Goal: Information Seeking & Learning: Understand process/instructions

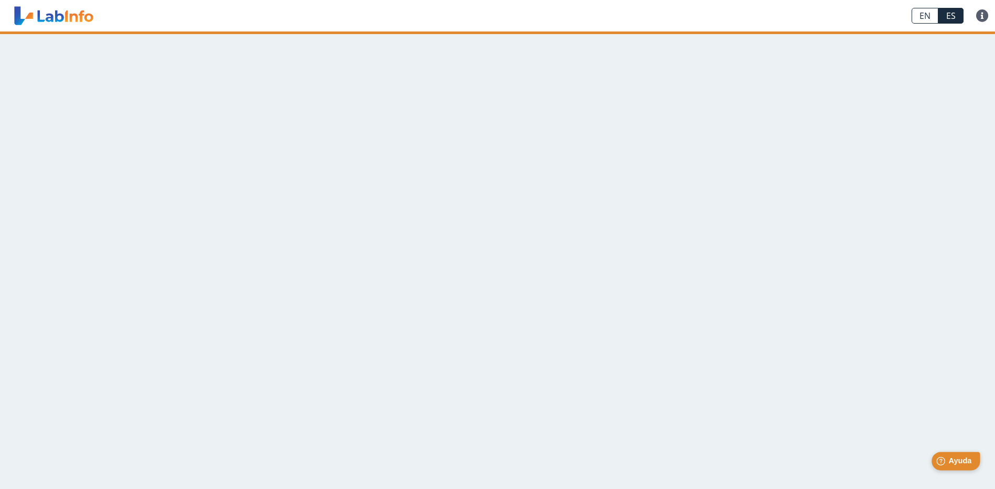
click at [962, 459] on span "Ayuda" at bounding box center [959, 460] width 23 height 9
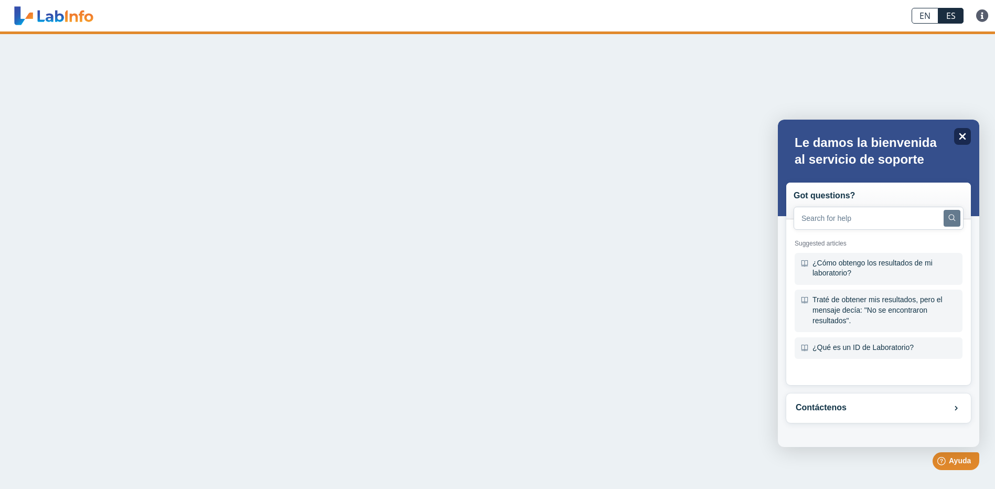
click at [966, 138] on icon "Close" at bounding box center [962, 136] width 8 height 8
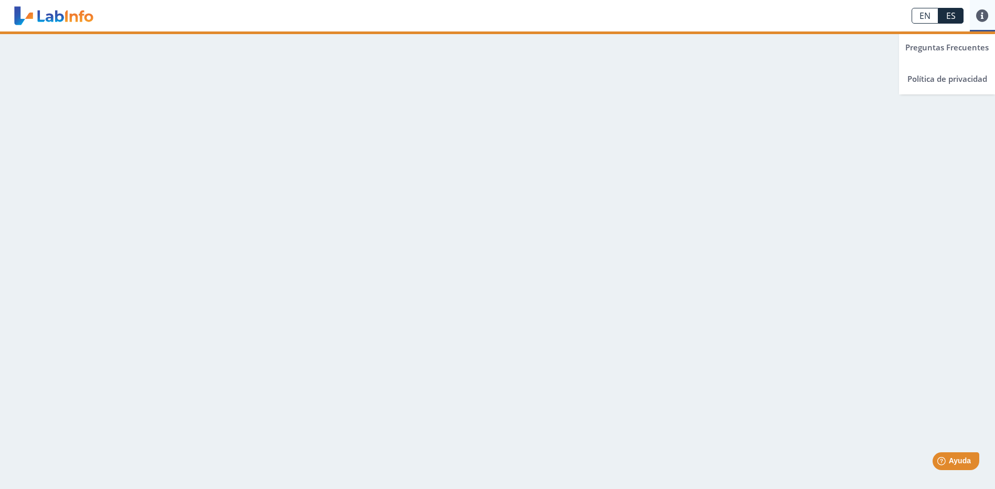
click at [984, 14] on link at bounding box center [982, 15] width 25 height 13
click at [914, 8] on app-translation-input "EN ES" at bounding box center [937, 15] width 65 height 31
drag, startPoint x: 977, startPoint y: 299, endPoint x: 890, endPoint y: 295, distance: 86.6
click at [965, 295] on main at bounding box center [497, 259] width 995 height 457
drag, startPoint x: 813, startPoint y: 359, endPoint x: 872, endPoint y: 378, distance: 62.2
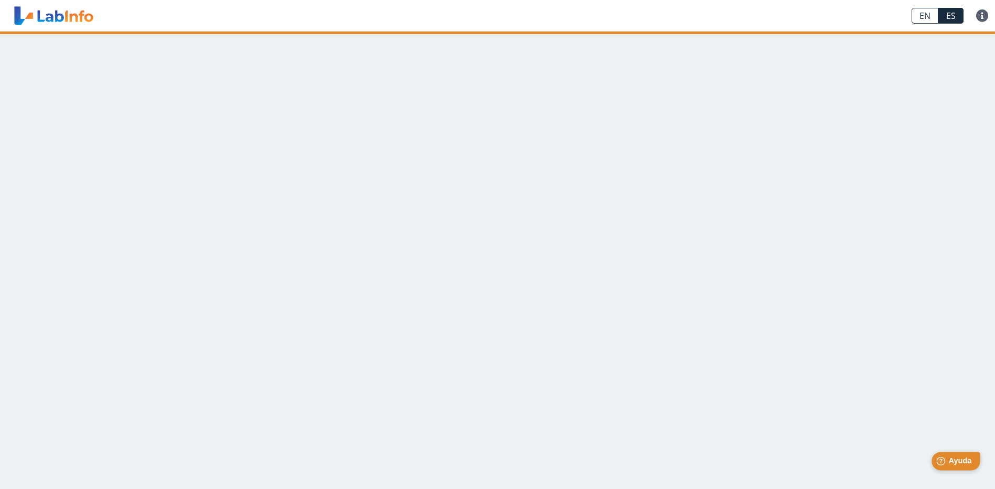
click at [960, 463] on span "Ayuda" at bounding box center [959, 460] width 23 height 9
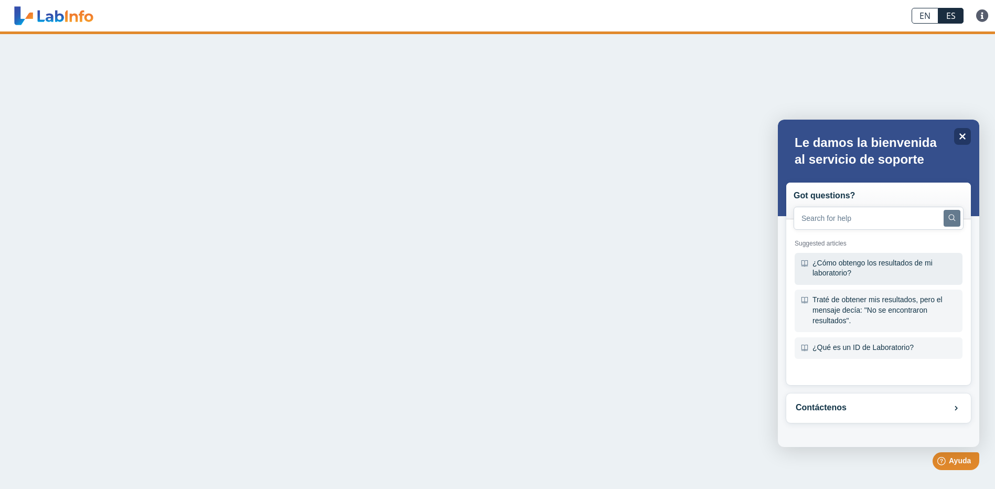
click at [822, 265] on div "¿Cómo obtengo los resultados de mi laboratorio?" at bounding box center [879, 269] width 168 height 32
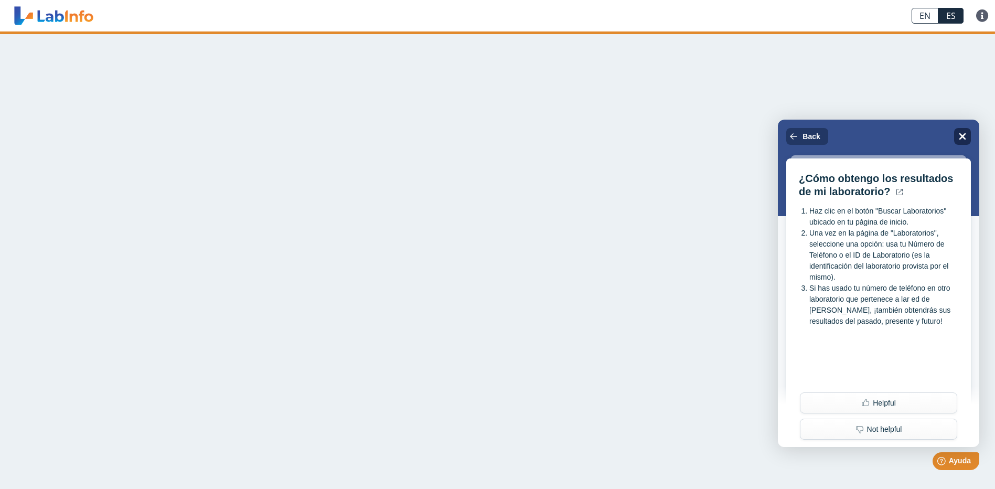
click at [967, 133] on div "Close" at bounding box center [962, 136] width 17 height 17
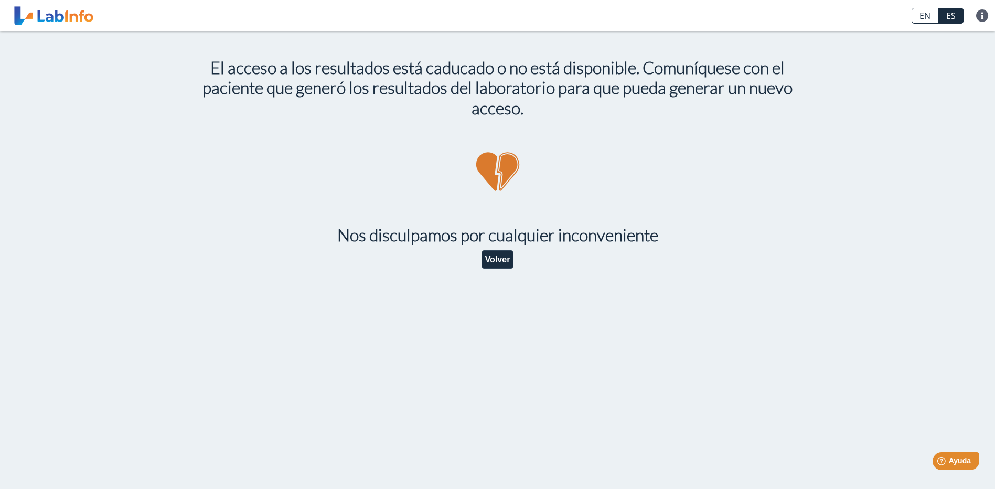
click at [736, 369] on main "El acceso a los resultados está caducado o no está disponible. Comuníquese con …" at bounding box center [497, 259] width 995 height 457
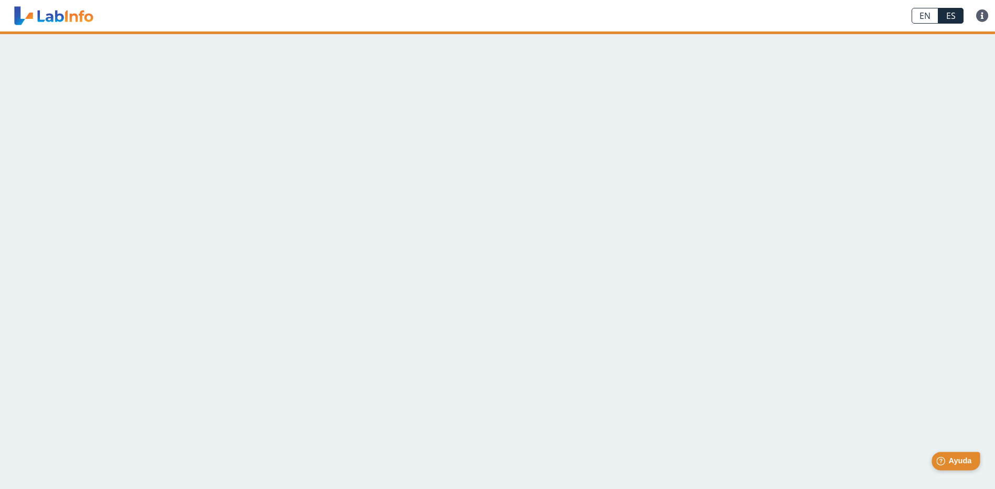
click at [955, 461] on span "Ayuda" at bounding box center [959, 460] width 23 height 9
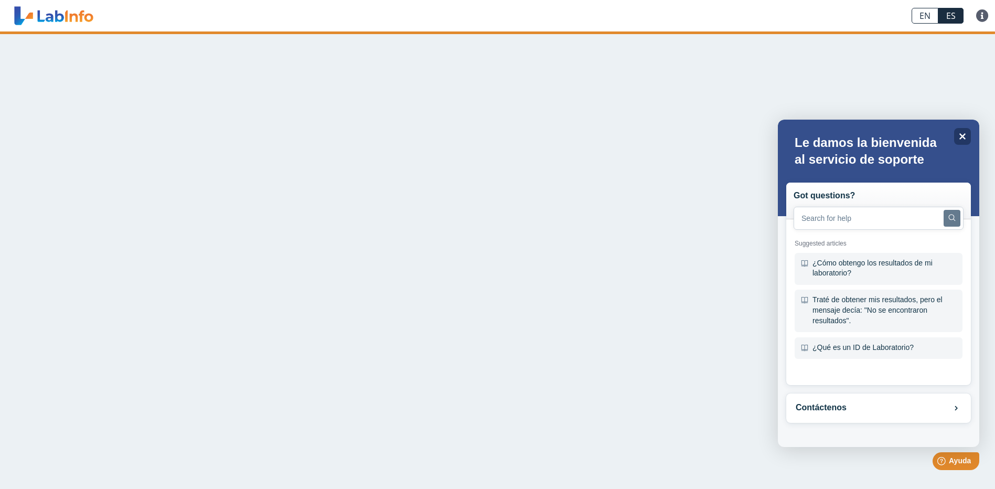
click at [954, 214] on button "Search" at bounding box center [952, 218] width 17 height 17
click at [952, 216] on icon "Search" at bounding box center [952, 217] width 7 height 7
click at [836, 210] on input "text" at bounding box center [879, 218] width 170 height 23
click at [801, 263] on icon at bounding box center [804, 263] width 7 height 7
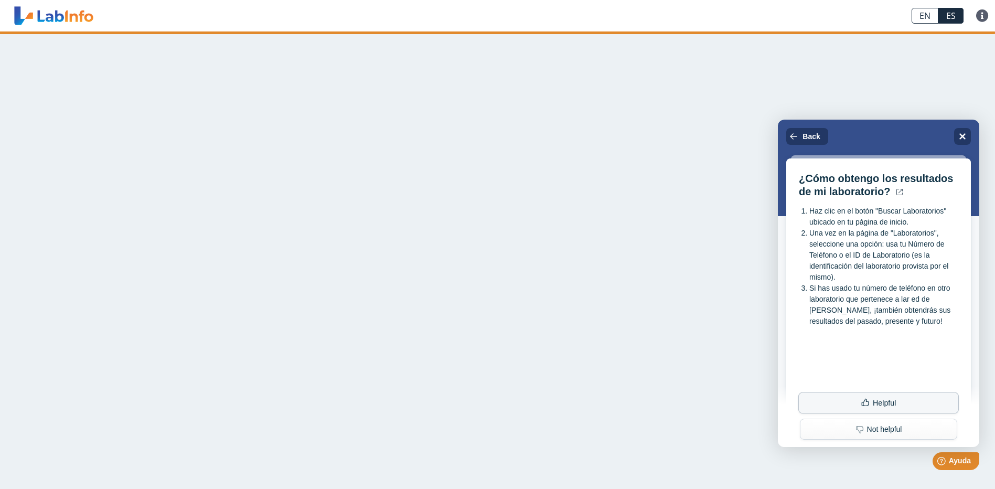
click at [900, 407] on button "Helpful" at bounding box center [878, 403] width 161 height 22
click at [965, 131] on div "Close" at bounding box center [962, 136] width 17 height 17
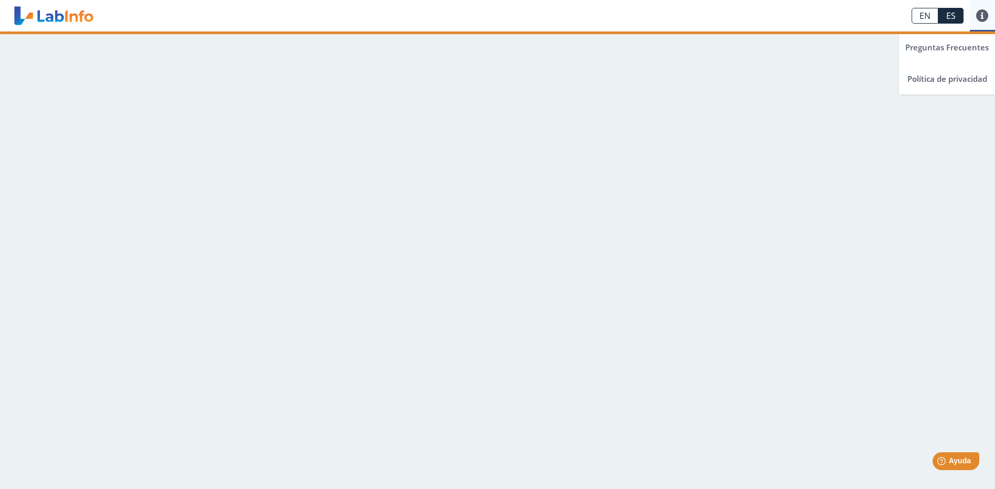
click at [980, 14] on link at bounding box center [982, 15] width 25 height 13
click at [928, 19] on link "EN" at bounding box center [925, 16] width 27 height 16
click at [56, 18] on link at bounding box center [53, 16] width 87 height 26
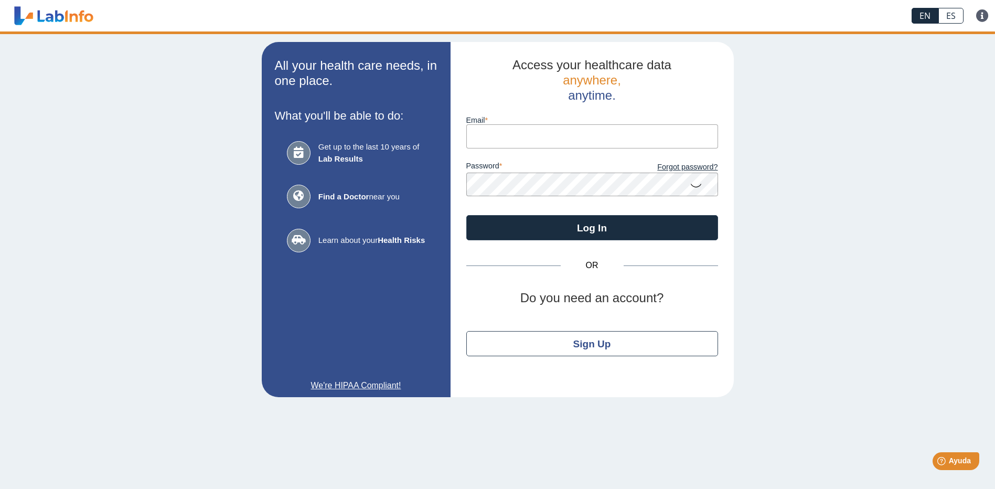
type input "DAILAYROD@GMAIL.COM"
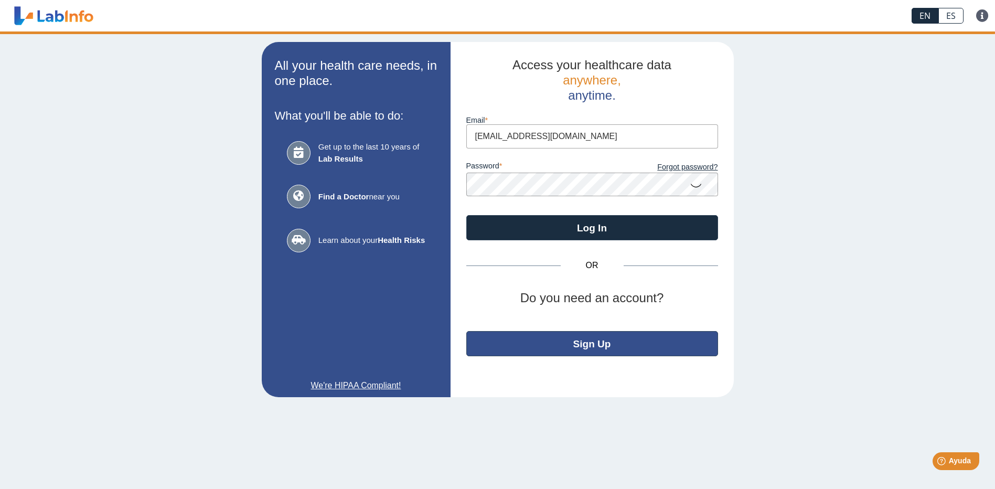
click at [573, 348] on button "Sign Up" at bounding box center [592, 343] width 252 height 25
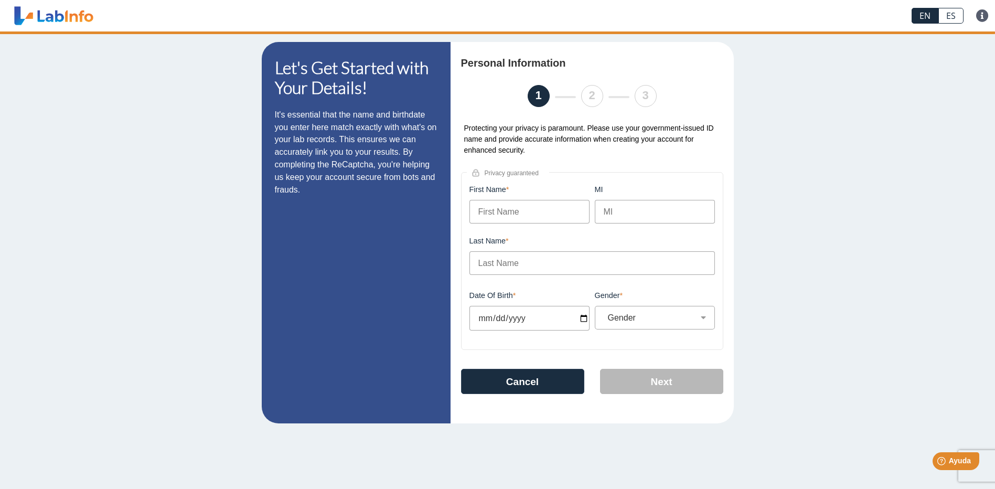
click at [99, 87] on div "Let's Get Started with Your Details! It's essential that the name and birthdate…" at bounding box center [497, 232] width 995 height 402
click at [538, 386] on button "Cancel" at bounding box center [522, 381] width 123 height 25
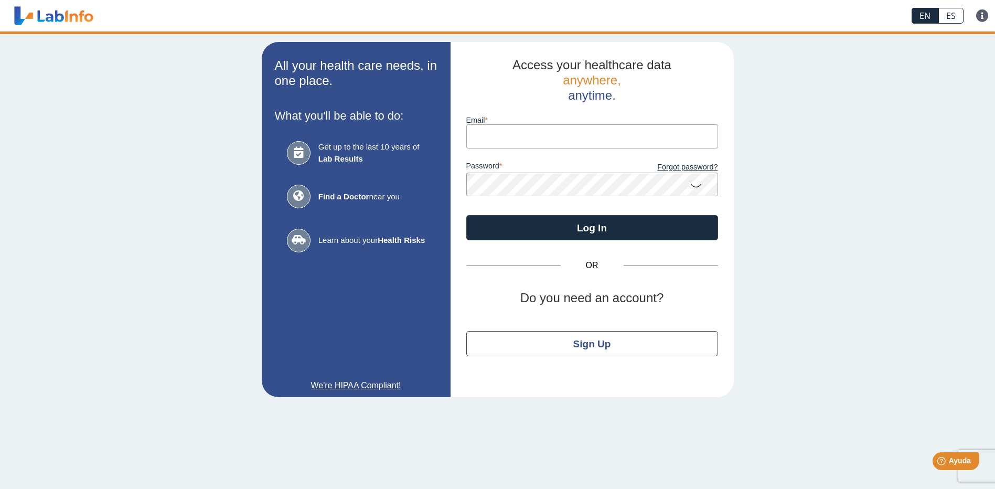
type input "DAILAYROD@GMAIL.COM"
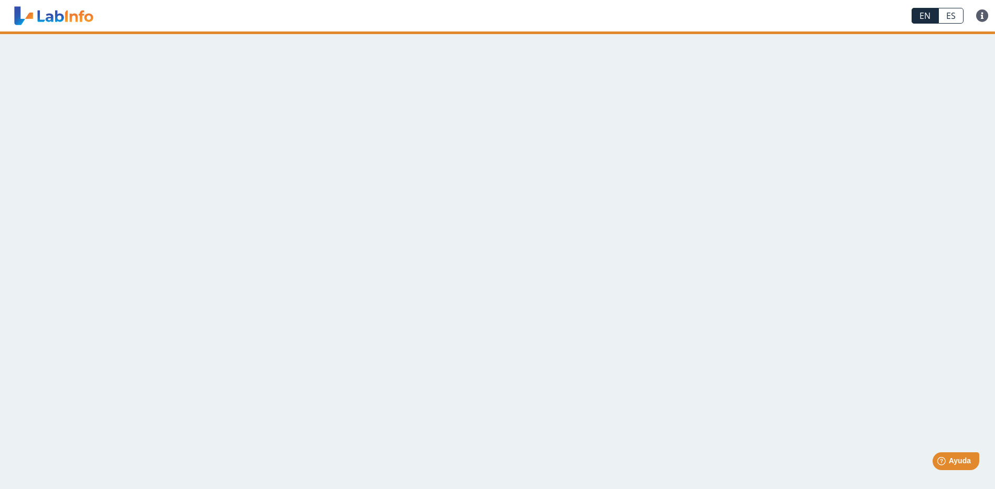
drag, startPoint x: 88, startPoint y: 103, endPoint x: 89, endPoint y: 157, distance: 54.1
click at [90, 109] on main at bounding box center [497, 259] width 995 height 457
drag, startPoint x: 88, startPoint y: 107, endPoint x: 88, endPoint y: 95, distance: 11.6
click at [86, 94] on main at bounding box center [497, 259] width 995 height 457
click at [53, 18] on link at bounding box center [53, 16] width 87 height 26
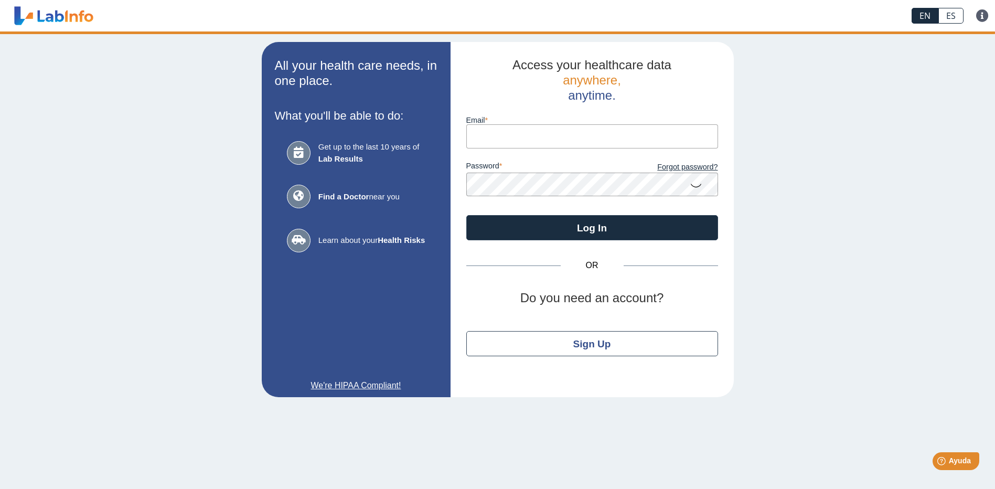
type input "DAILAYROD@GMAIL.COM"
